Goal: Task Accomplishment & Management: Complete application form

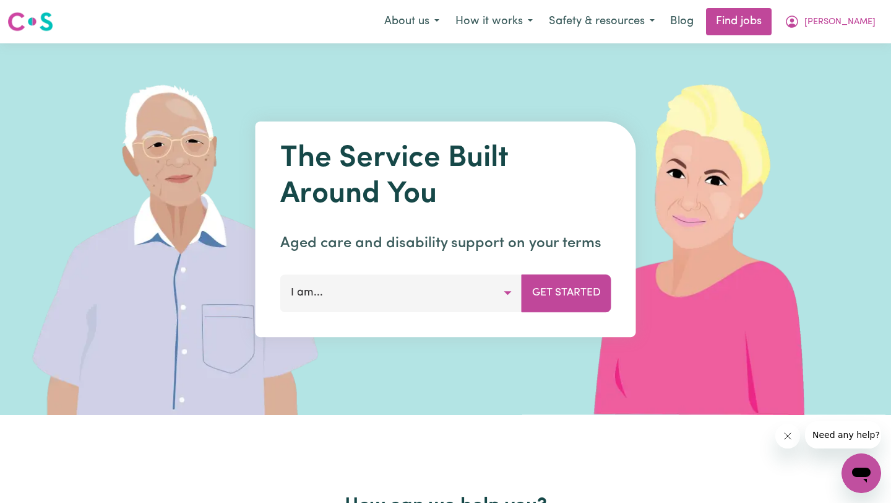
click at [447, 24] on link "Find jobs" at bounding box center [739, 21] width 66 height 27
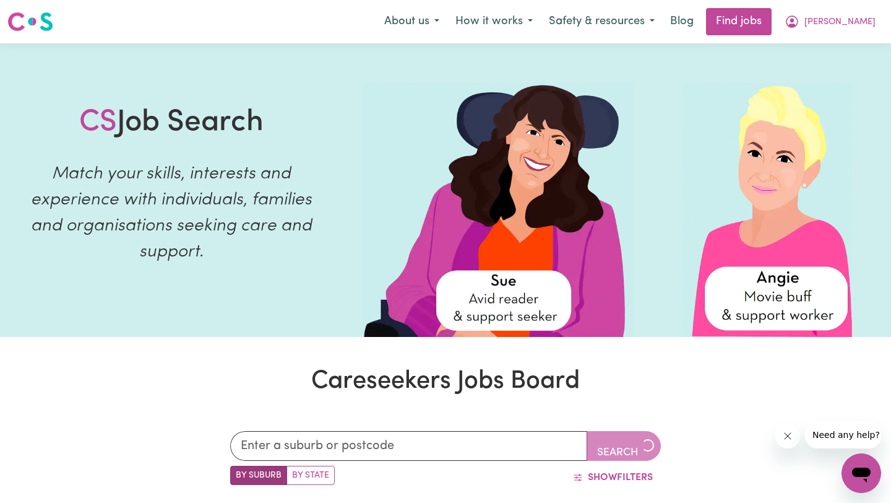
click at [447, 28] on span "[PERSON_NAME]" at bounding box center [840, 22] width 71 height 14
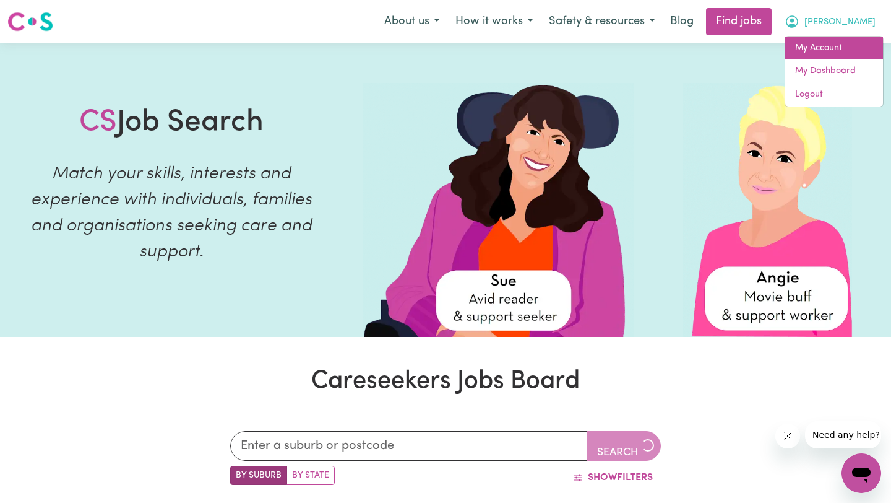
drag, startPoint x: 0, startPoint y: 0, endPoint x: 834, endPoint y: 48, distance: 835.0
click at [447, 48] on link "My Account" at bounding box center [834, 49] width 98 height 24
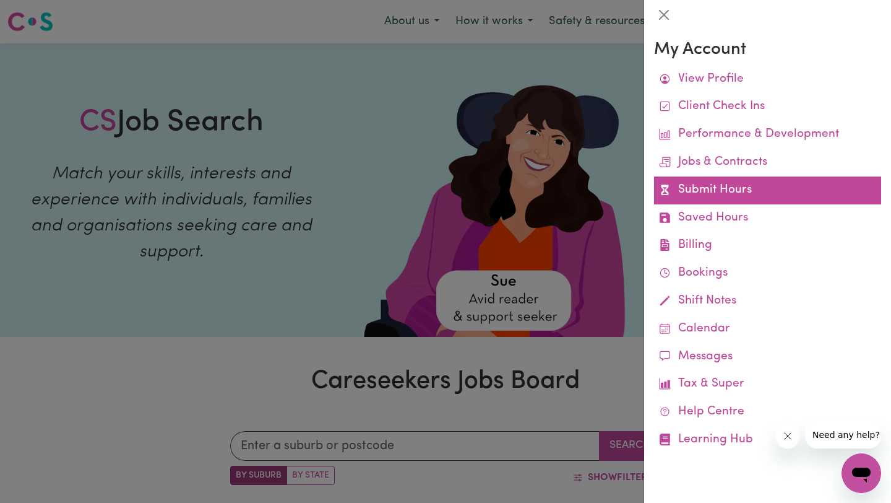
drag, startPoint x: 834, startPoint y: 48, endPoint x: 722, endPoint y: 186, distance: 177.8
click at [447, 186] on link "Submit Hours" at bounding box center [767, 190] width 227 height 28
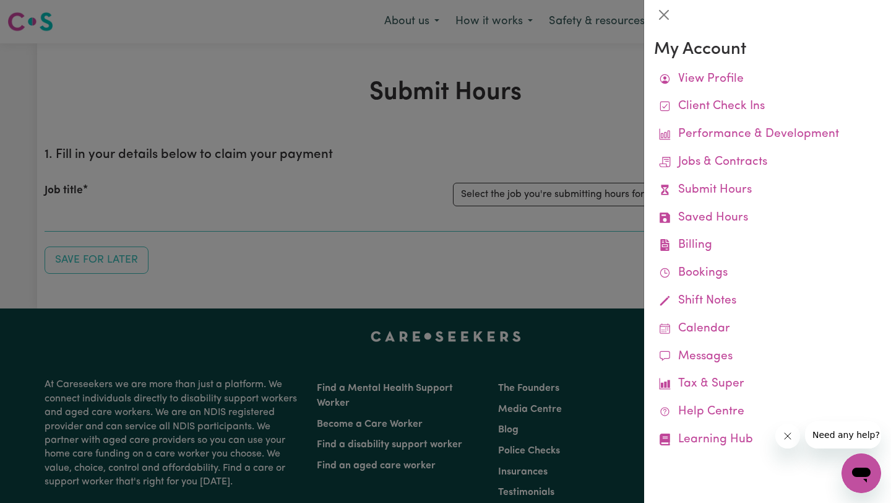
drag, startPoint x: 722, startPoint y: 186, endPoint x: 485, endPoint y: 198, distance: 237.4
click at [447, 198] on div at bounding box center [445, 251] width 891 height 503
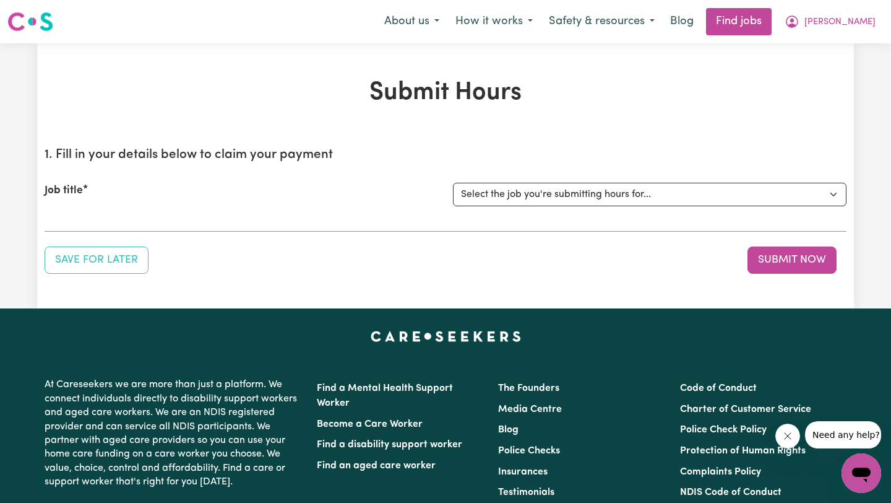
click at [447, 194] on select "Select the job you're submitting hours for... [[PERSON_NAME]] Support worker fo…" at bounding box center [650, 195] width 394 height 24
click at [447, 190] on select "Select the job you're submitting hours for... [[PERSON_NAME]] Support worker fo…" at bounding box center [650, 195] width 394 height 24
select select "11188"
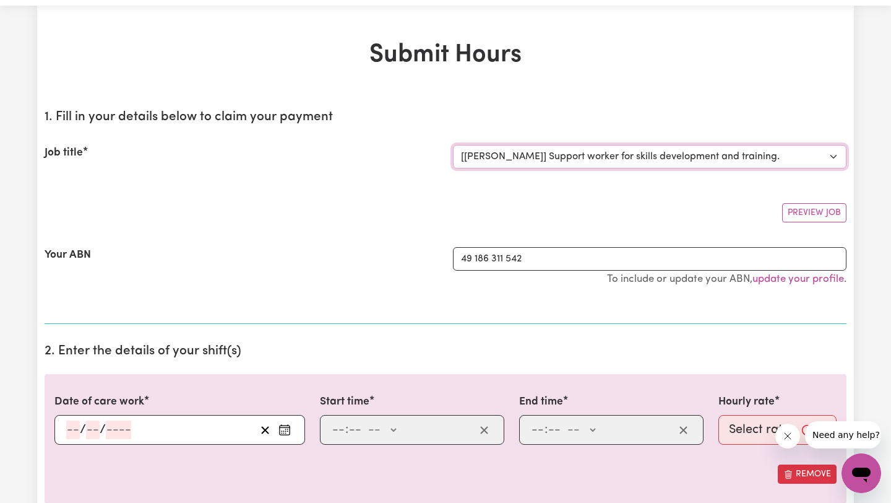
scroll to position [71, 0]
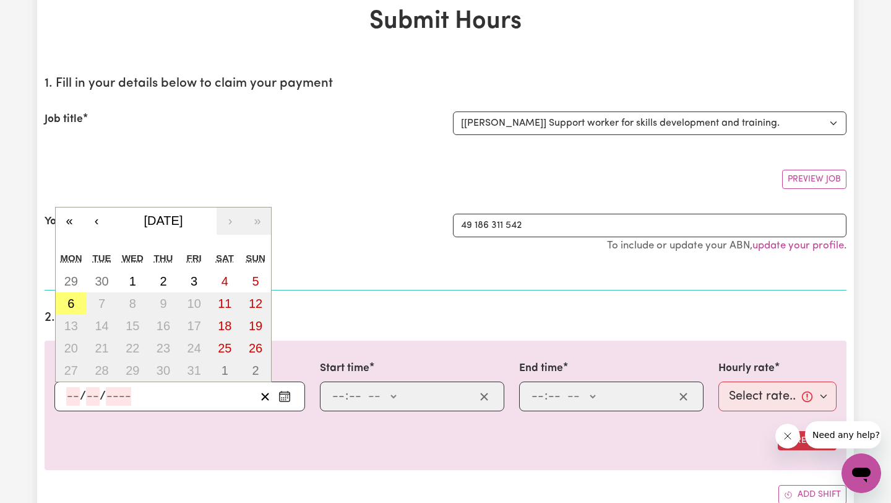
click at [72, 399] on input "number" at bounding box center [73, 396] width 14 height 19
click at [65, 302] on button "6" at bounding box center [71, 303] width 31 height 22
type input "[DATE]"
type input "6"
type input "10"
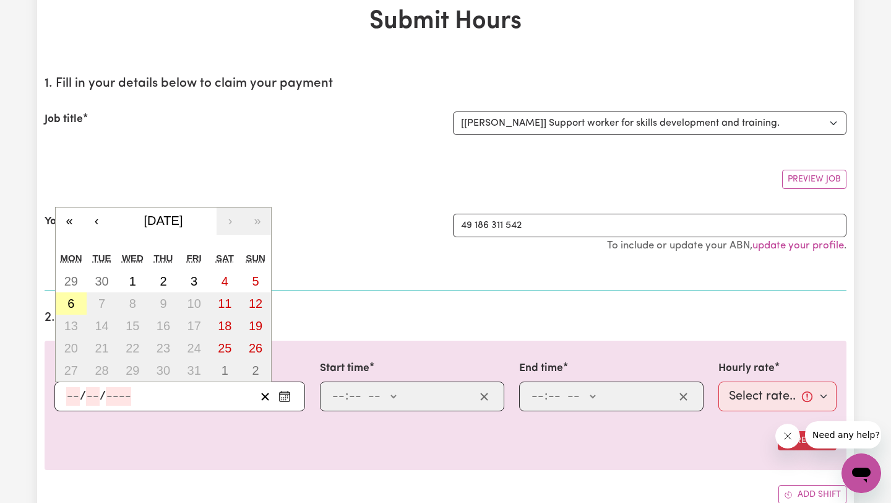
type input "2025"
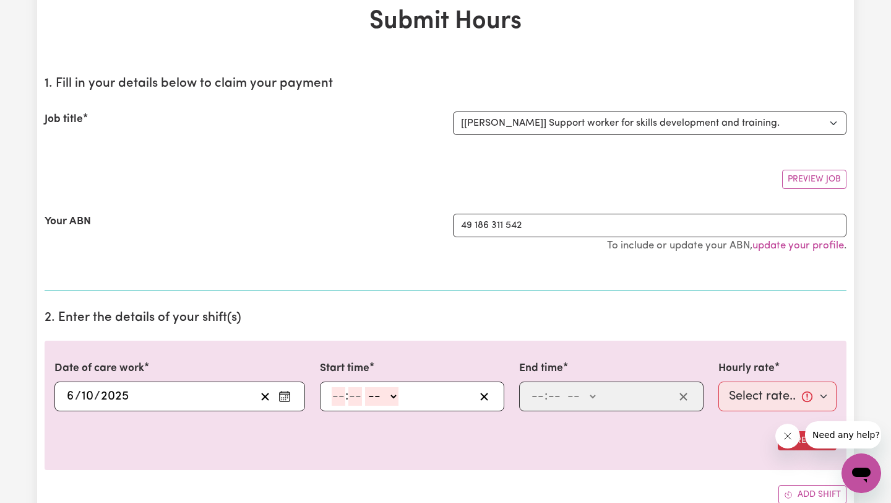
click at [345, 392] on input "number" at bounding box center [339, 396] width 14 height 19
type input "4"
click at [349, 392] on input "number" at bounding box center [350, 396] width 14 height 19
click at [374, 393] on select "-- AM PM" at bounding box center [378, 396] width 33 height 19
click at [352, 392] on input "3" at bounding box center [352, 396] width 15 height 19
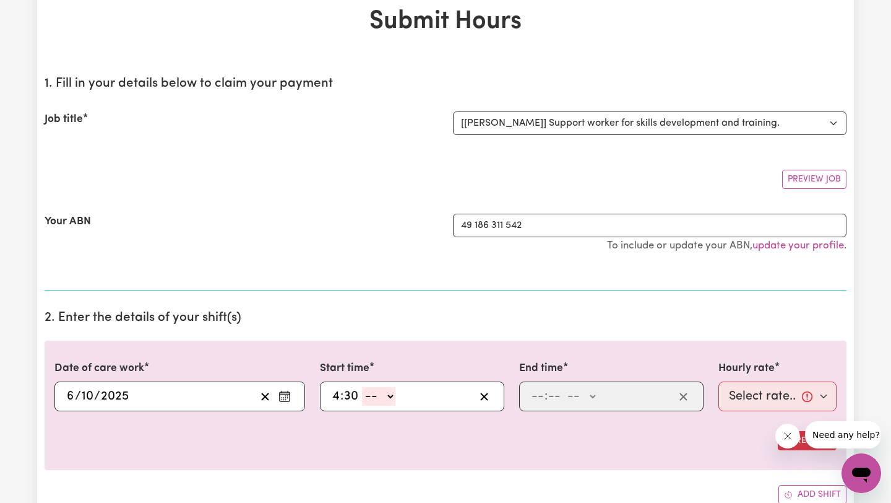
type input "30"
click at [369, 394] on select "-- AM PM" at bounding box center [378, 396] width 33 height 19
select select "pm"
type input "16:30"
click at [447, 397] on input "number" at bounding box center [538, 396] width 14 height 19
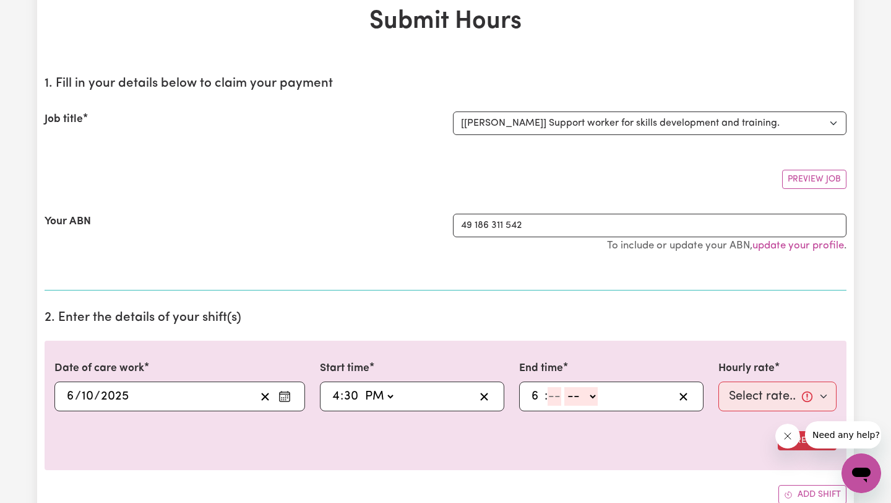
type input "6"
type input "30"
click at [447, 394] on select "-- AM PM" at bounding box center [577, 396] width 33 height 19
select select "pm"
type input "18:30"
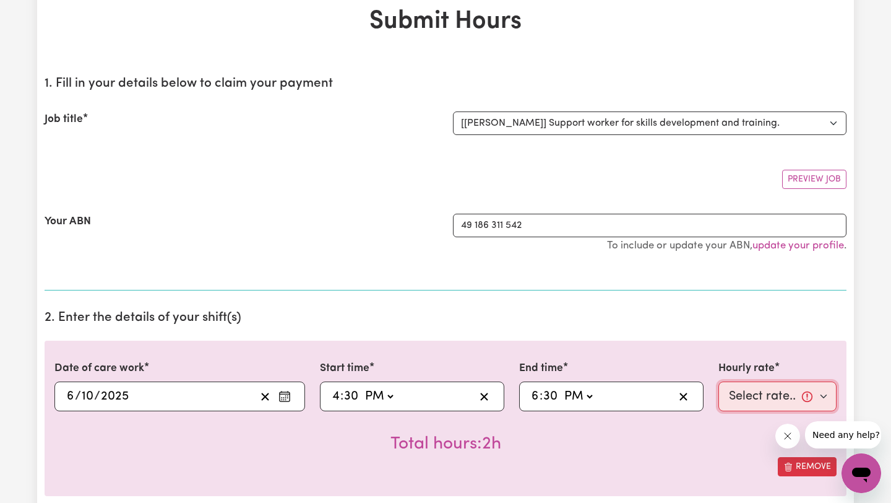
click at [447, 394] on select "Select rate... $50.00 (Weekday)" at bounding box center [778, 396] width 118 height 30
select select "50-Weekday"
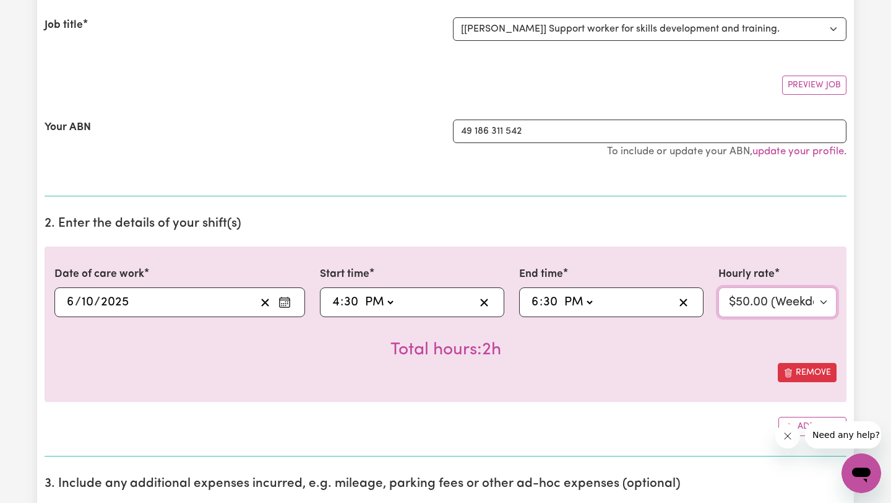
scroll to position [547, 0]
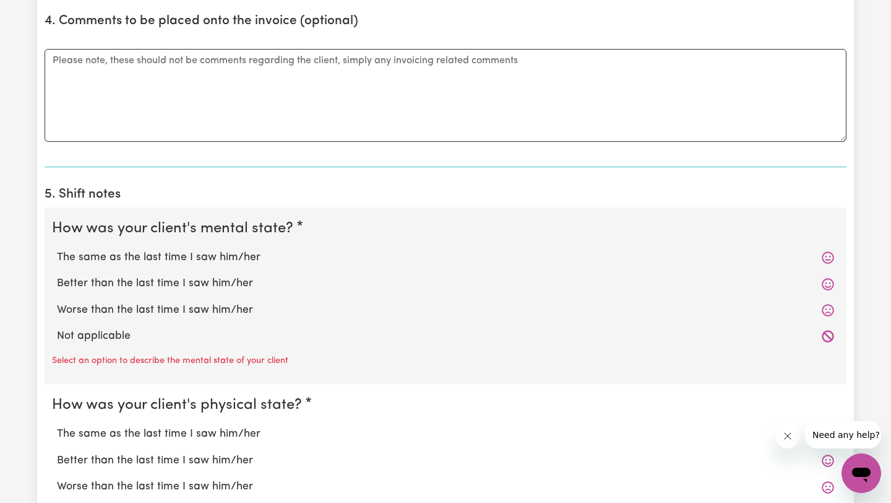
click at [100, 340] on label "Not applicable" at bounding box center [445, 336] width 777 height 16
click at [57, 328] on input "Not applicable" at bounding box center [56, 327] width 1 height 1
radio input "true"
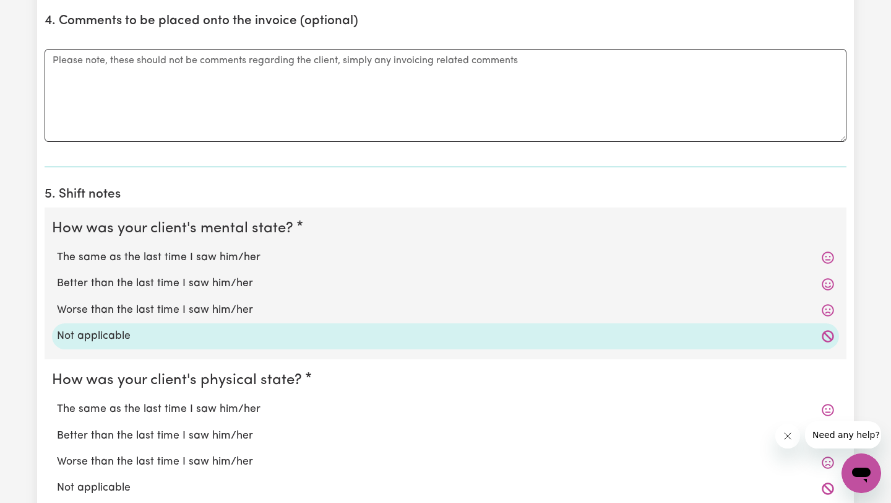
scroll to position [973, 0]
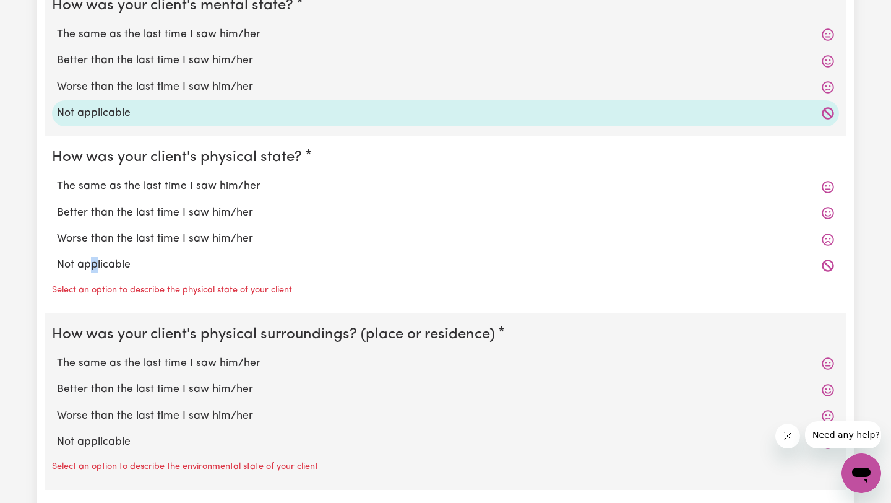
click at [93, 267] on label "Not applicable" at bounding box center [445, 265] width 777 height 16
click at [89, 264] on label "Not applicable" at bounding box center [445, 265] width 777 height 16
click at [57, 257] on input "Not applicable" at bounding box center [56, 256] width 1 height 1
radio input "true"
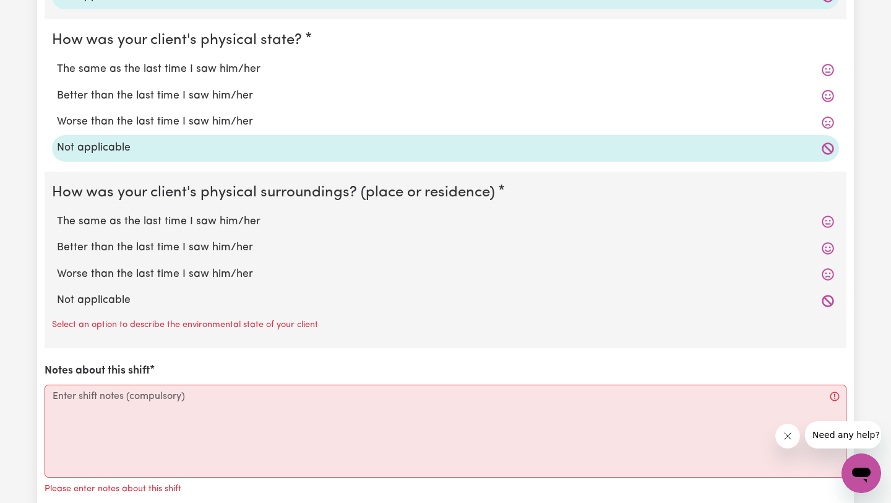
scroll to position [1179, 0]
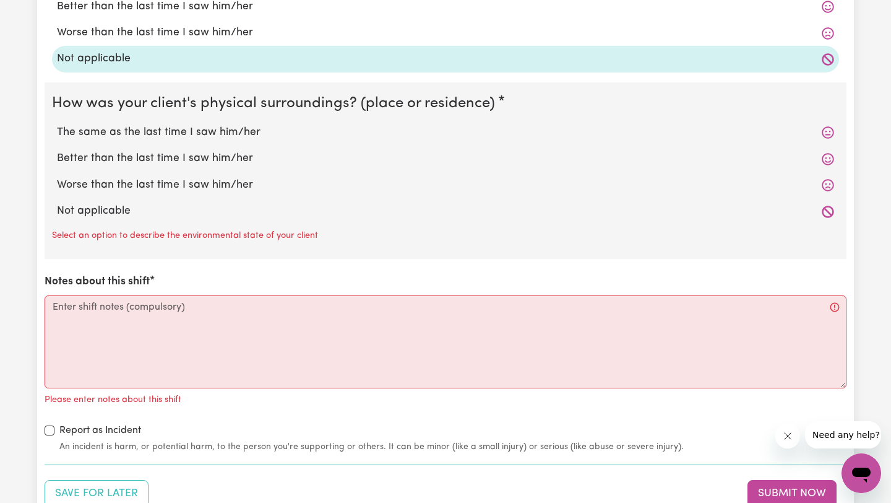
click at [98, 204] on label "Not applicable" at bounding box center [445, 211] width 777 height 16
click at [57, 203] on input "Not applicable" at bounding box center [56, 202] width 1 height 1
radio input "true"
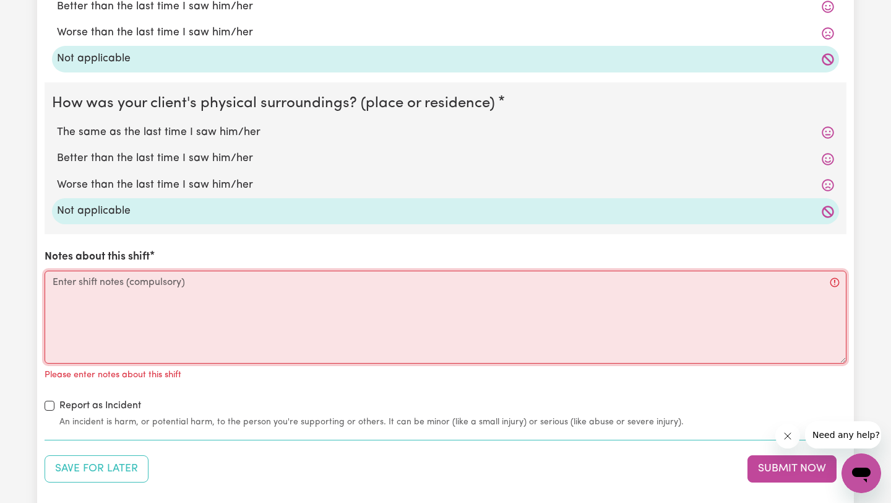
click at [89, 307] on textarea "Notes about this shift" at bounding box center [446, 316] width 802 height 93
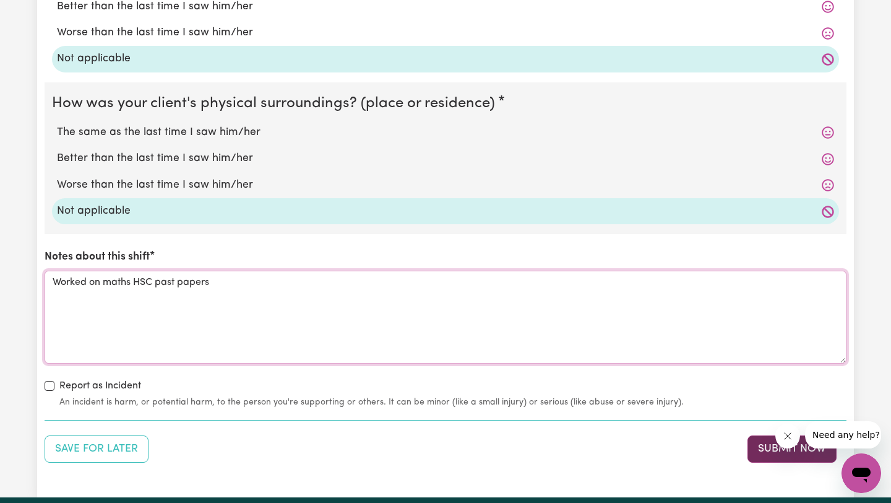
type textarea "Worked on maths HSC past papers"
click at [447, 416] on button "Submit Now" at bounding box center [792, 448] width 89 height 27
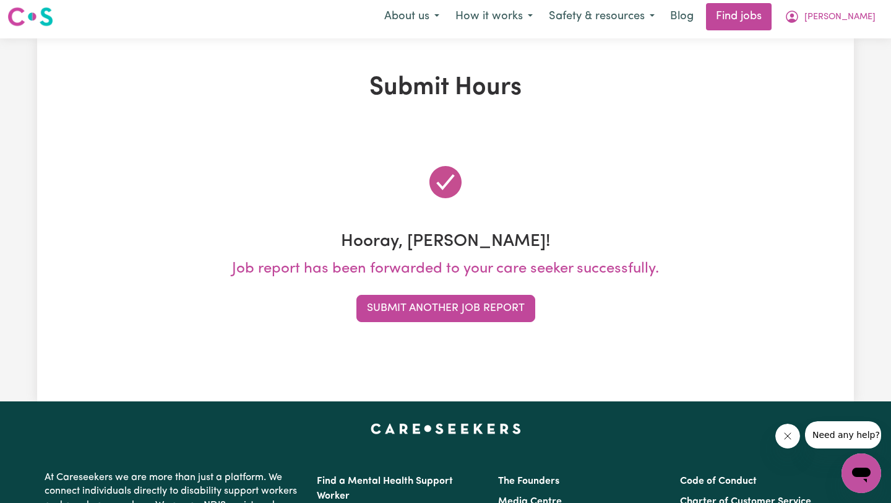
scroll to position [0, 0]
